Goal: Transaction & Acquisition: Purchase product/service

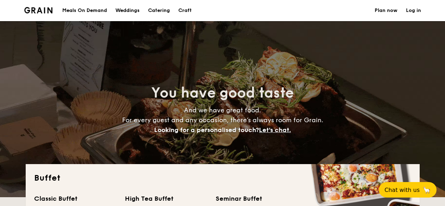
select select
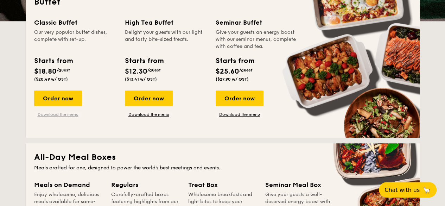
click at [52, 113] on link "Download the menu" at bounding box center [58, 114] width 48 height 6
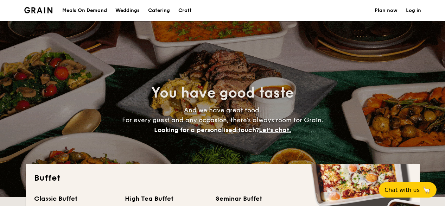
select select
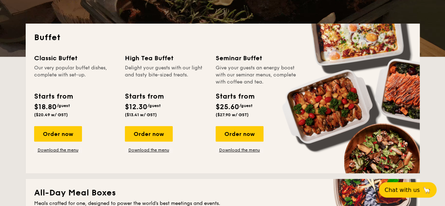
scroll to position [141, 0]
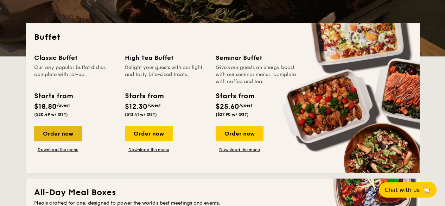
click at [55, 126] on div "Order now" at bounding box center [58, 133] width 48 height 15
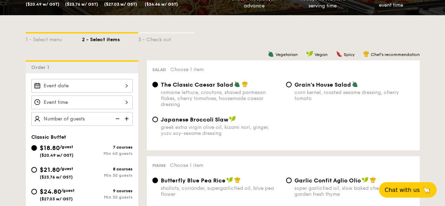
scroll to position [141, 0]
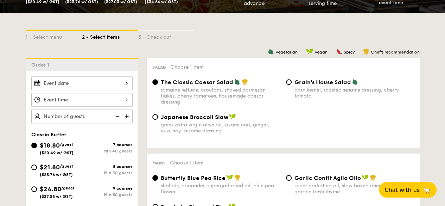
click at [91, 81] on div at bounding box center [81, 83] width 101 height 14
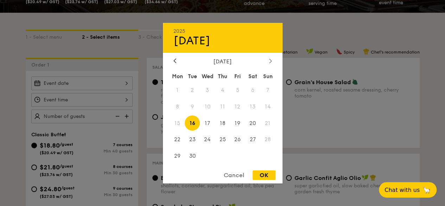
click at [269, 58] on icon at bounding box center [270, 60] width 3 height 5
click at [213, 86] on span "1" at bounding box center [207, 89] width 15 height 15
click at [264, 175] on div "OK" at bounding box center [263, 174] width 23 height 9
type input "Oct 01, 2025"
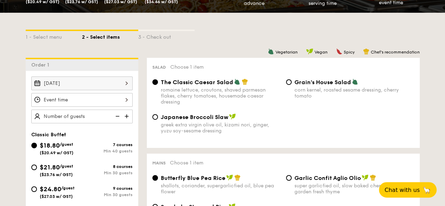
click at [68, 100] on div at bounding box center [222, 103] width 445 height 206
click at [76, 101] on div at bounding box center [81, 100] width 101 height 14
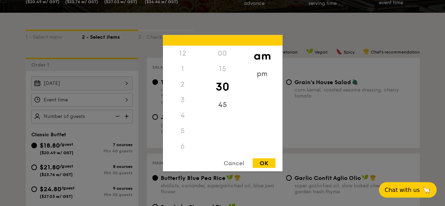
scroll to position [77, 0]
click at [183, 100] on div "8" at bounding box center [183, 99] width 40 height 15
click at [183, 117] on div "9" at bounding box center [183, 114] width 40 height 15
click at [182, 114] on div "9" at bounding box center [183, 114] width 40 height 15
drag, startPoint x: 221, startPoint y: 109, endPoint x: 226, endPoint y: 105, distance: 6.2
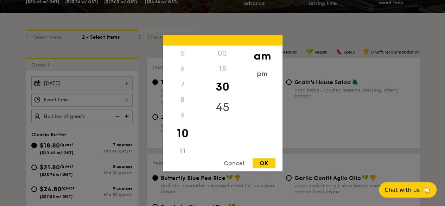
click at [221, 109] on div "45" at bounding box center [223, 107] width 40 height 20
click at [264, 163] on div "OK" at bounding box center [263, 162] width 23 height 9
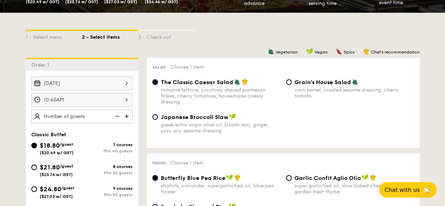
click at [66, 98] on div "10:45AM" at bounding box center [81, 100] width 101 height 14
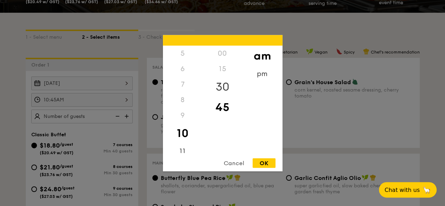
click at [221, 82] on div "30" at bounding box center [223, 86] width 40 height 20
click at [264, 162] on div "OK" at bounding box center [263, 162] width 23 height 9
type input "10:30AM"
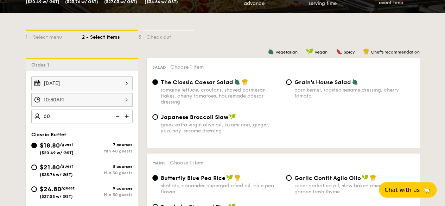
type input "60 guests"
click at [178, 58] on div "Salad Choose 1 item The Classic Caesar Salad romaine lettuce, croutons, shaved …" at bounding box center [283, 103] width 273 height 90
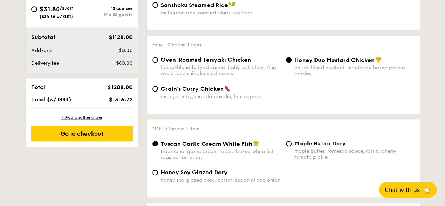
scroll to position [352, 0]
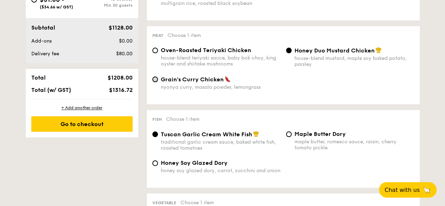
click at [152, 80] on input "Grain's Curry Chicken nyonya curry, masala powder, lemongrass" at bounding box center [155, 79] width 6 height 6
radio input "true"
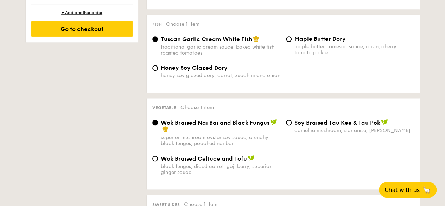
scroll to position [457, 0]
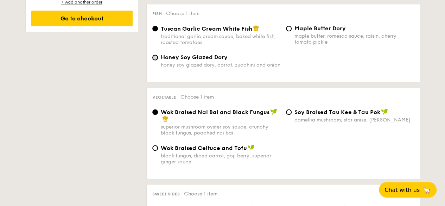
click at [153, 60] on input "Honey Soy Glazed Dory honey soy glazed dory, carrot, zucchini and onion" at bounding box center [155, 57] width 6 height 6
radio input "true"
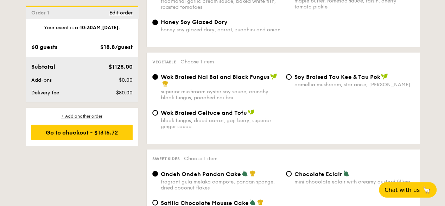
click at [285, 79] on div "⁠Soy Braised Tau Kee & Tau Pok camellia mushroom, star anise, goji berry" at bounding box center [350, 80] width 134 height 14
click at [288, 79] on input "⁠Soy Braised Tau Kee & Tau Pok camellia mushroom, star anise, goji berry" at bounding box center [289, 77] width 6 height 6
radio input "true"
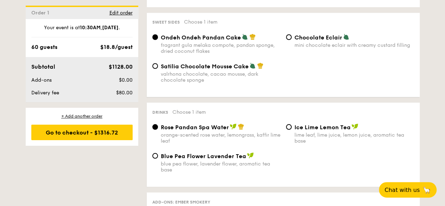
scroll to position [668, 0]
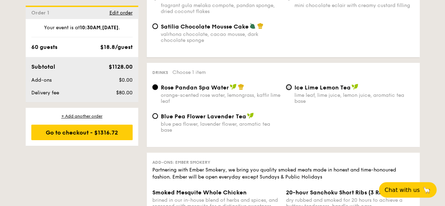
click at [290, 89] on input "Ice Lime Lemon Tea lime leaf, lime juice, lemon juice, aromatic tea base" at bounding box center [289, 87] width 6 height 6
radio input "true"
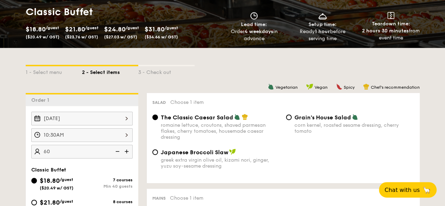
scroll to position [141, 0]
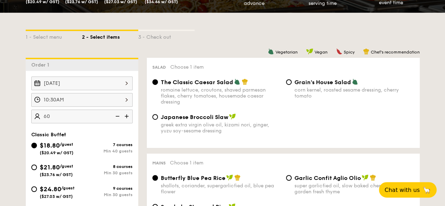
click at [209, 34] on div "1 - Select menu 2 - Select items 3 - Check out" at bounding box center [223, 35] width 394 height 11
